Goal: Task Accomplishment & Management: Manage account settings

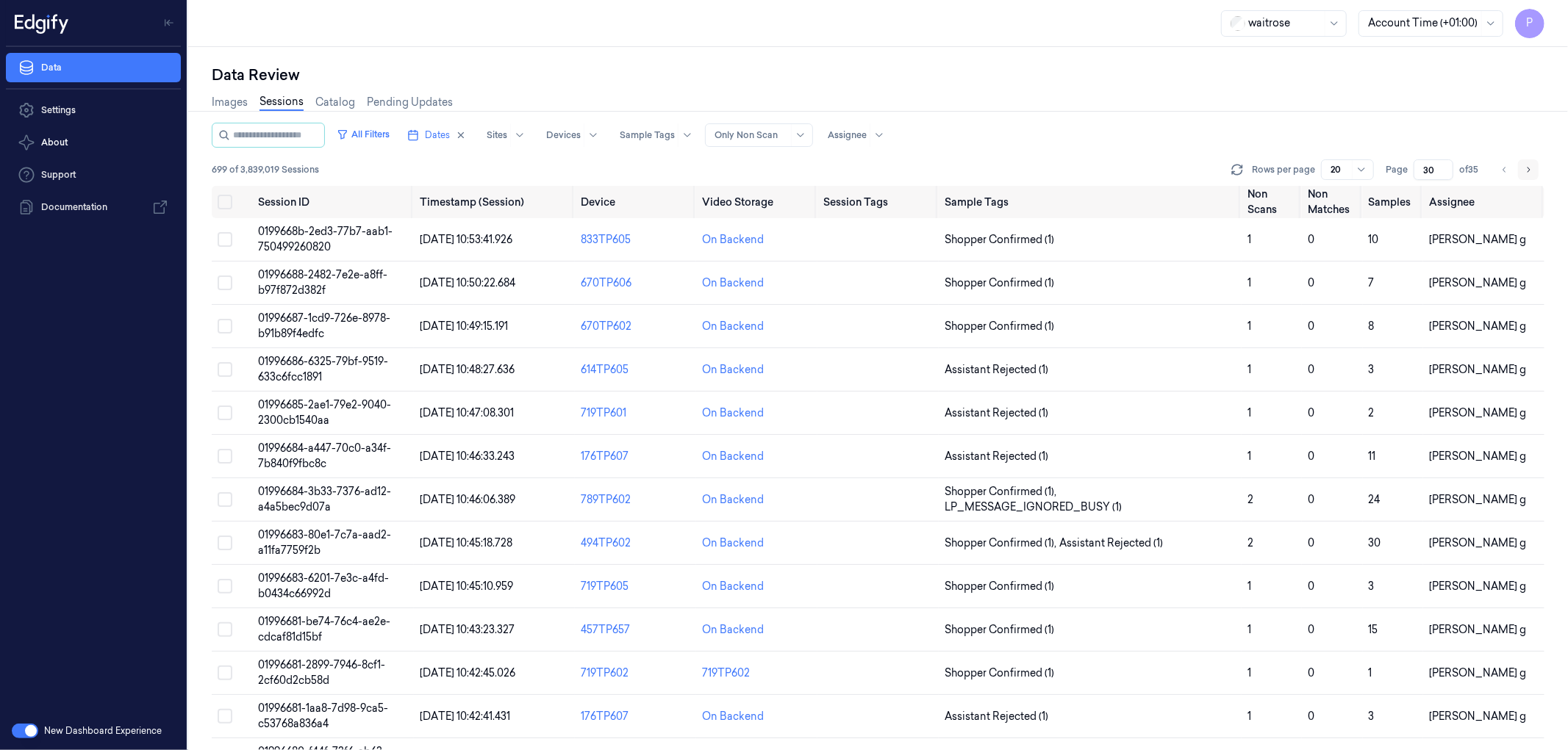
click at [1525, 165] on icon "Go to next page" at bounding box center [1528, 170] width 8 height 12
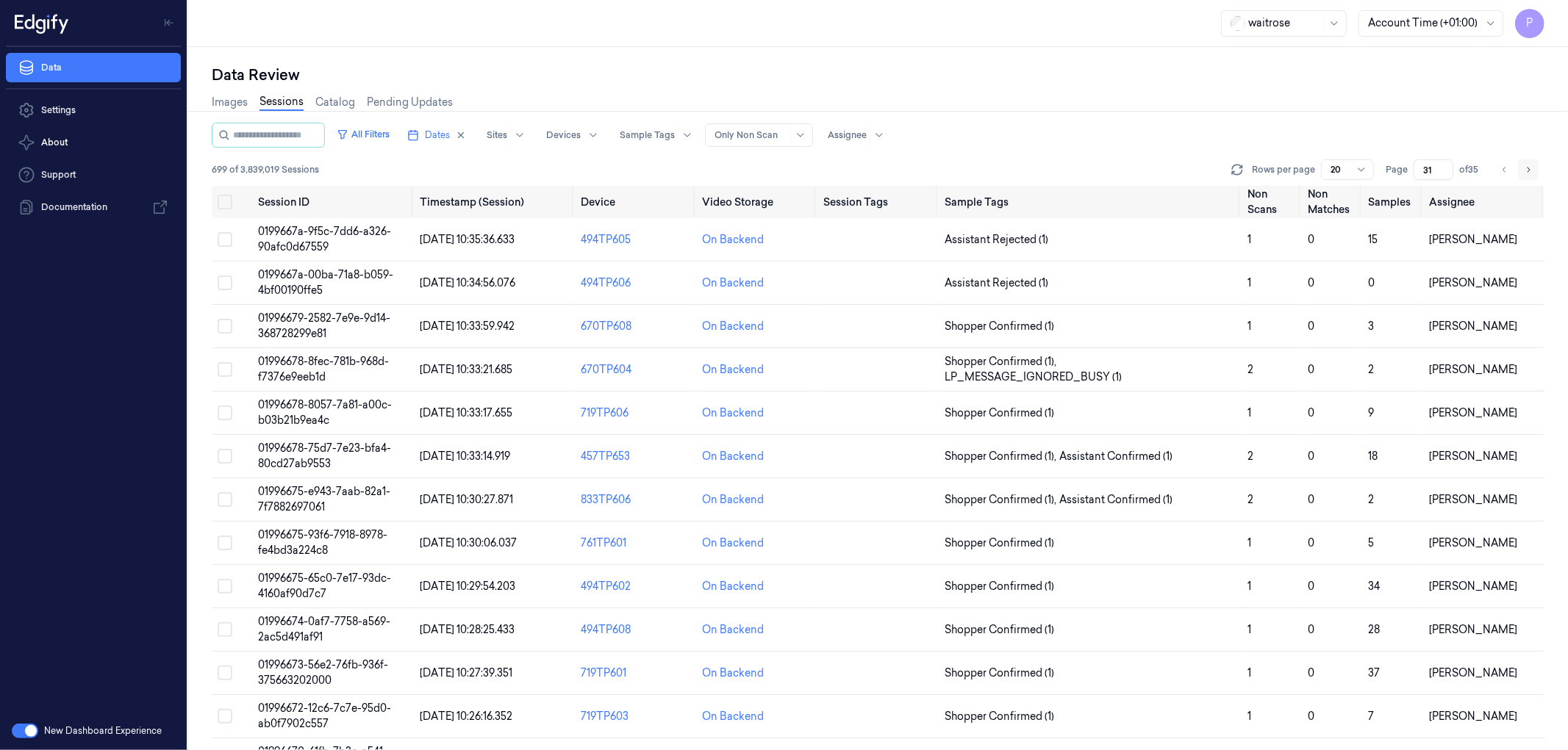
click at [1525, 165] on icon "Go to next page" at bounding box center [1528, 170] width 8 height 12
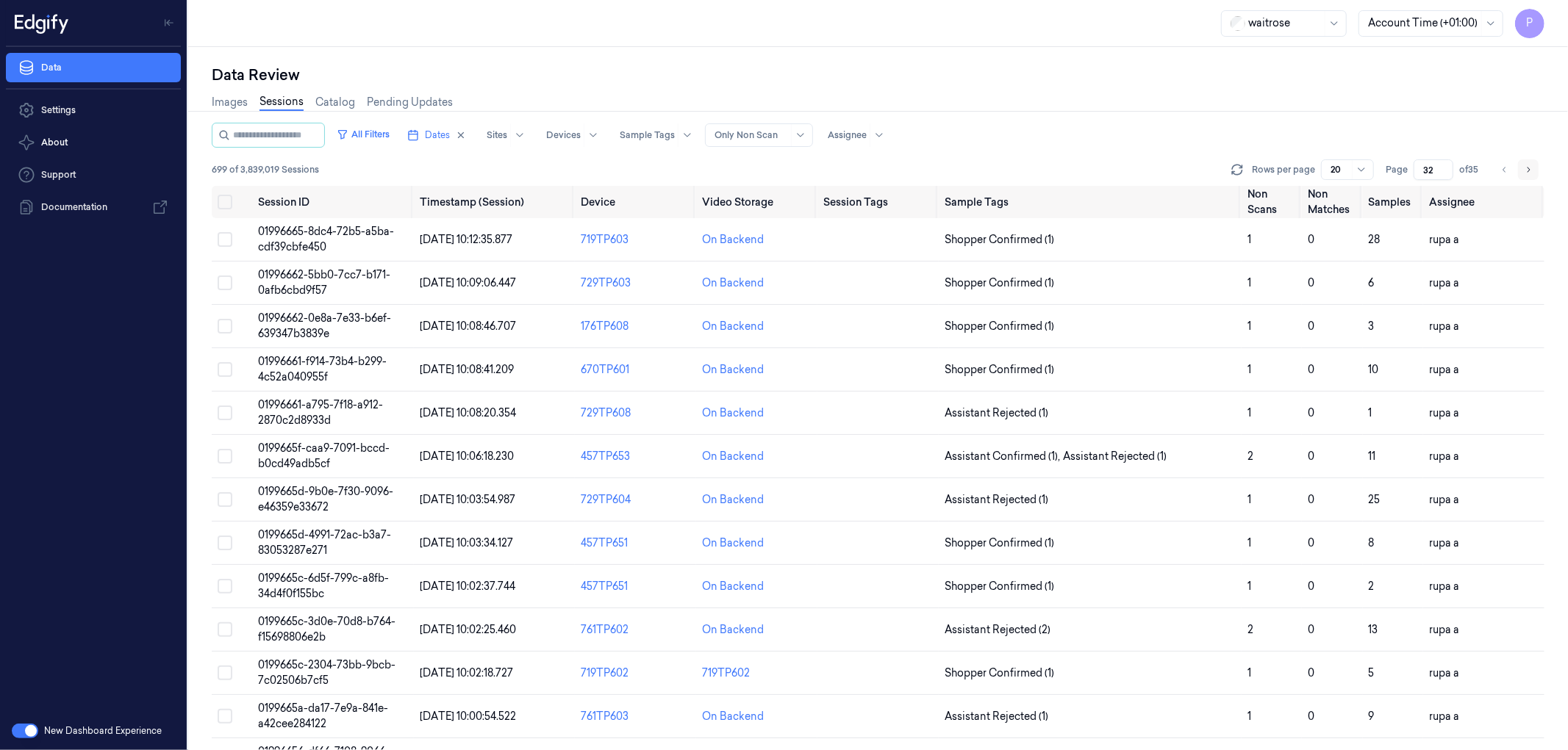
click at [1525, 165] on icon "Go to next page" at bounding box center [1528, 170] width 8 height 12
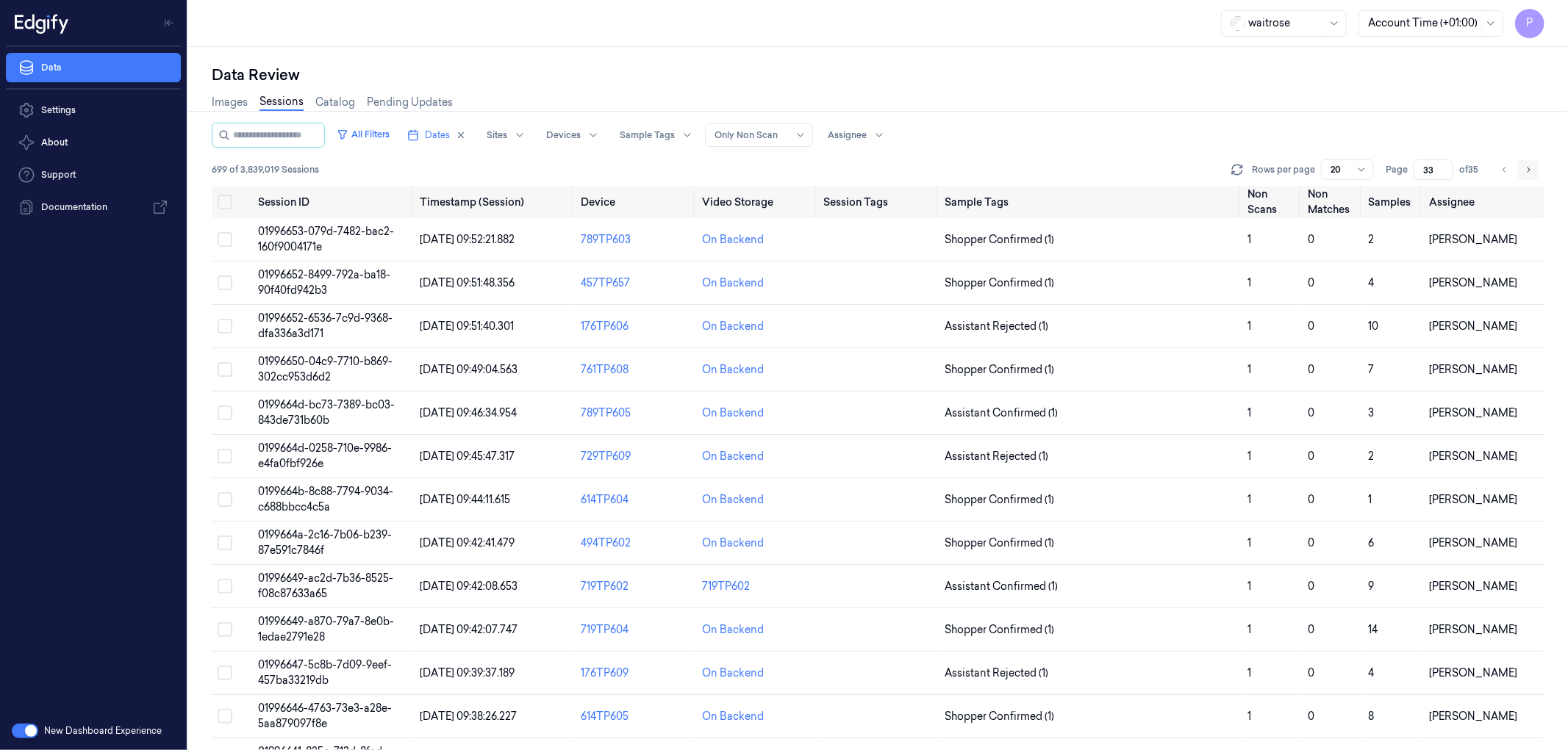
click at [1525, 165] on icon "Go to next page" at bounding box center [1528, 170] width 8 height 12
type input "34"
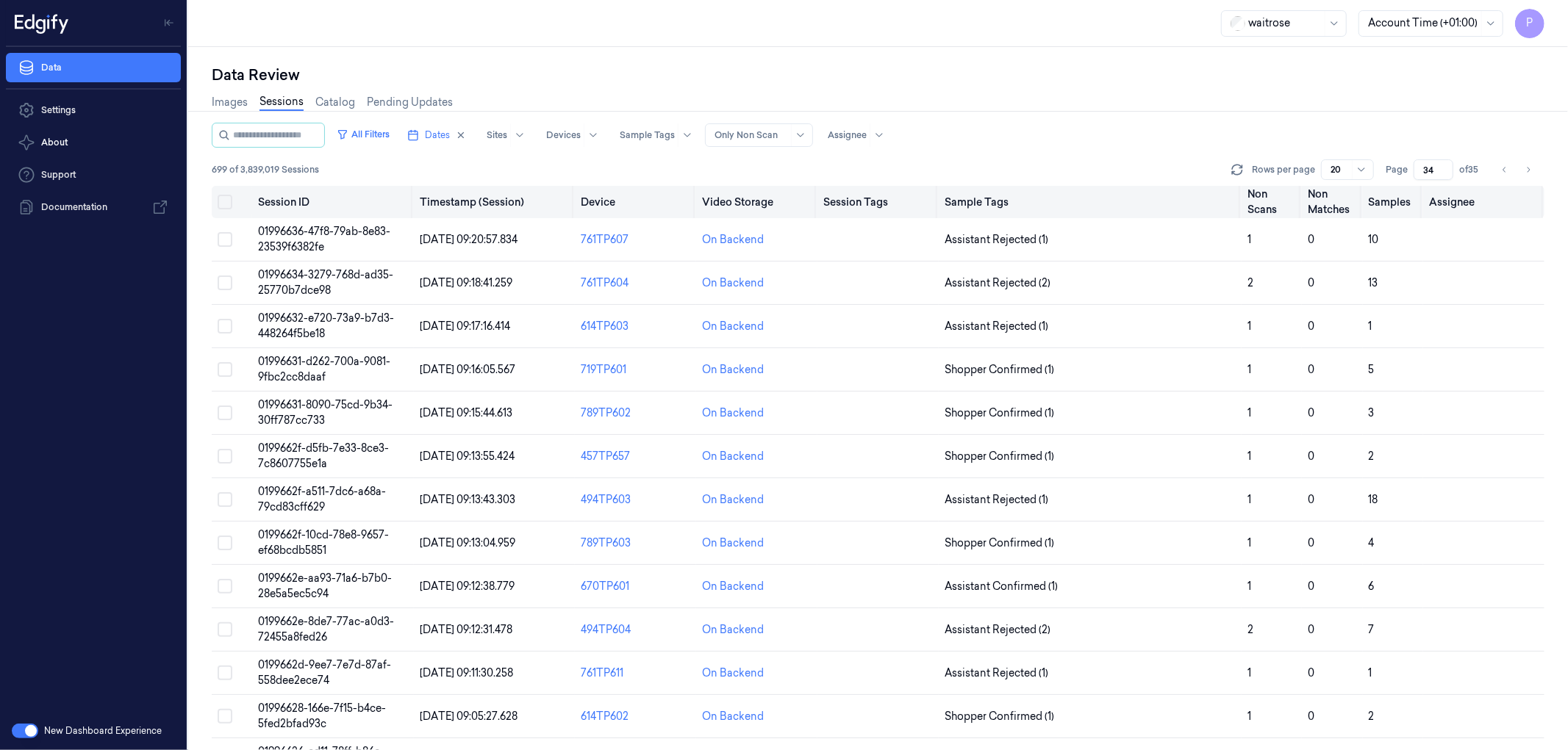
click at [225, 203] on button "Select all" at bounding box center [224, 202] width 15 height 15
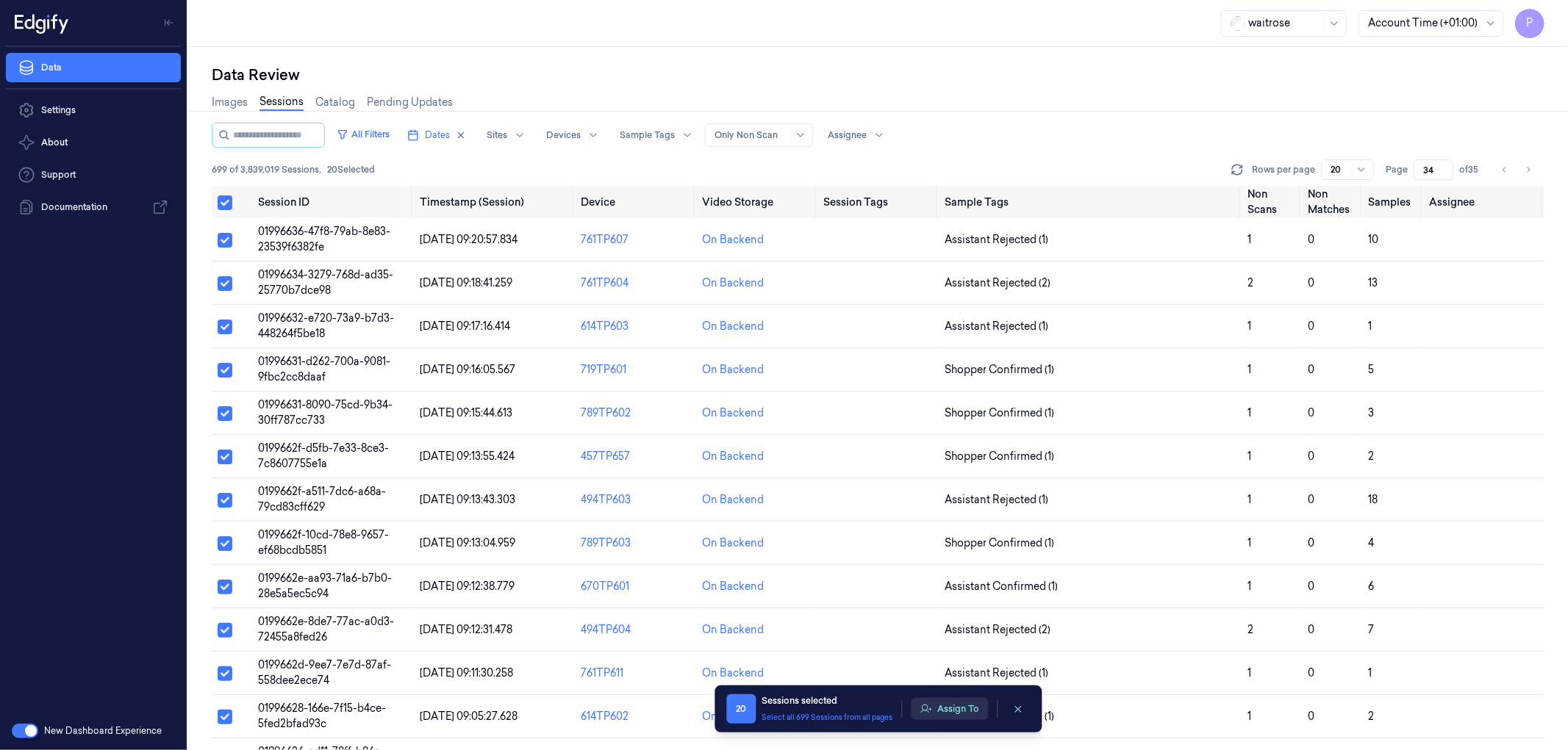
click at [966, 704] on button "Assign To" at bounding box center [949, 709] width 77 height 22
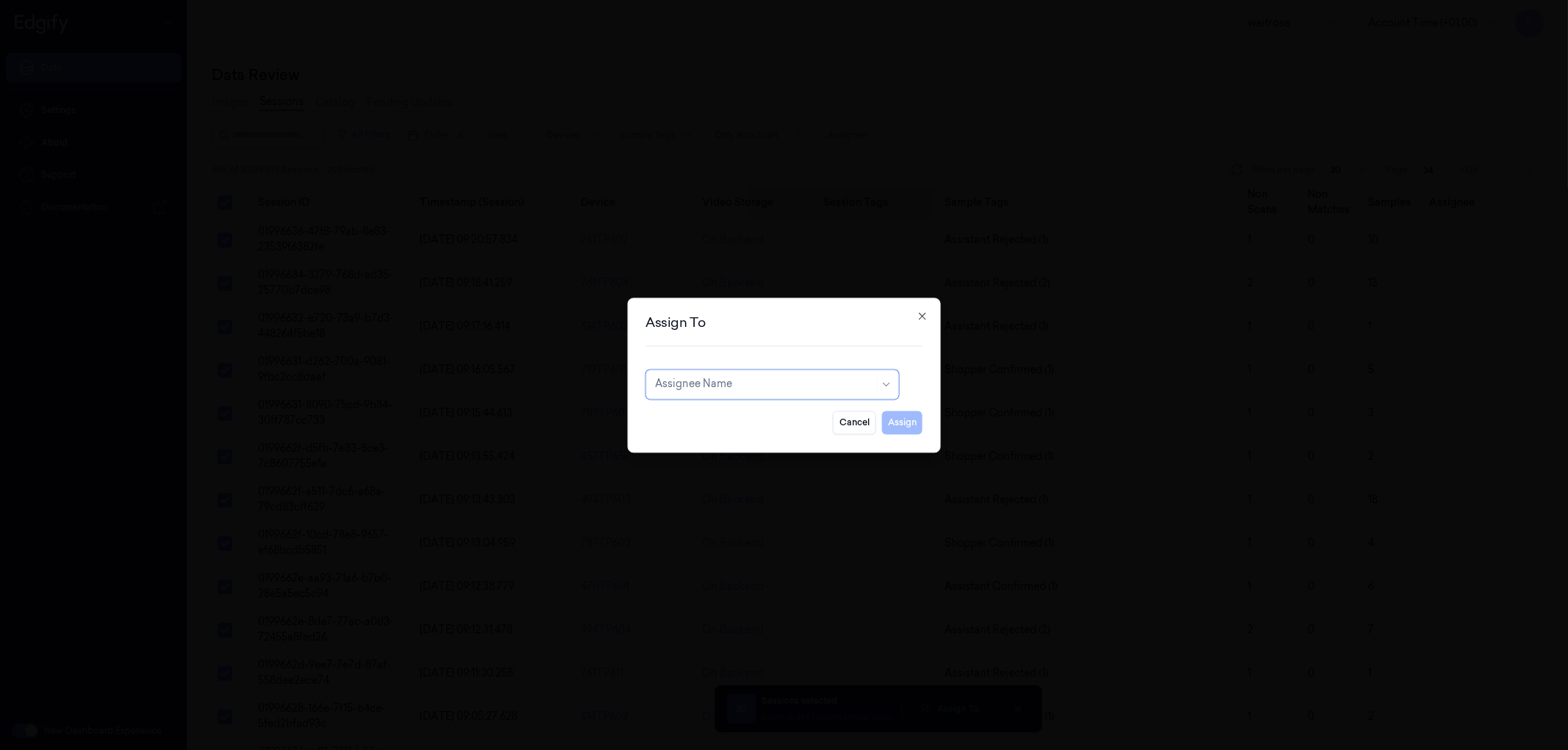
click at [768, 393] on div "Assignee Name" at bounding box center [764, 384] width 219 height 21
type input "vars"
click at [752, 415] on div "[PERSON_NAME]" at bounding box center [771, 418] width 234 height 15
click at [919, 422] on button "Assign" at bounding box center [902, 422] width 40 height 24
